Goal: Complete application form

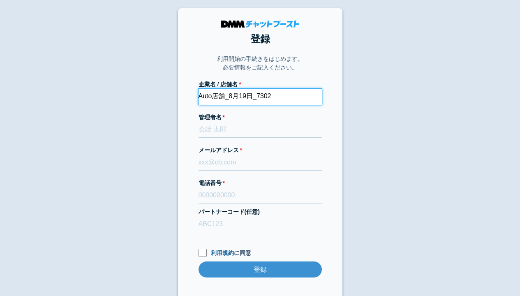
type input "Auto店舗_8月19日_7302"
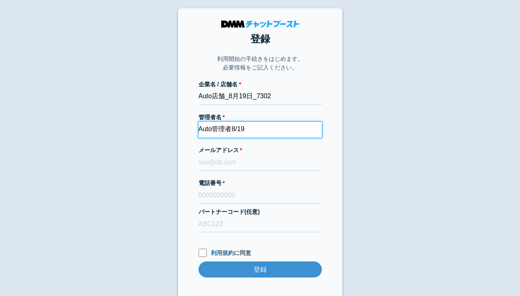
type input "Auto管理者8/19"
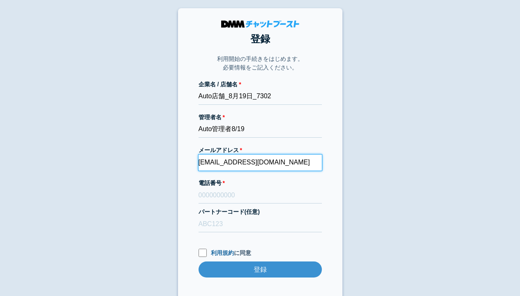
type input "[EMAIL_ADDRESS][DOMAIN_NAME]"
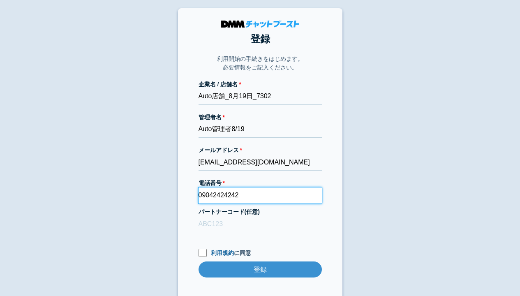
type input "09042424242"
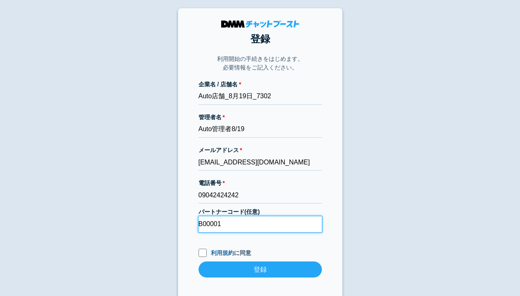
type input "B00001"
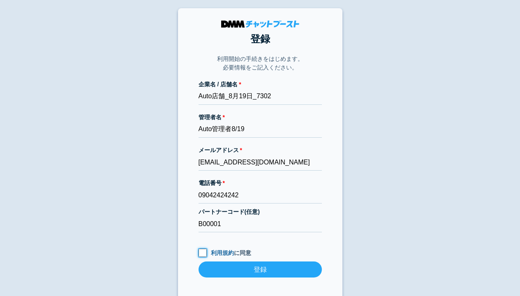
click at [202, 253] on input "利用規約 に同意" at bounding box center [203, 253] width 8 height 8
checkbox input "true"
click at [260, 269] on input "登録" at bounding box center [260, 270] width 123 height 16
